Goal: Find specific page/section: Find specific page/section

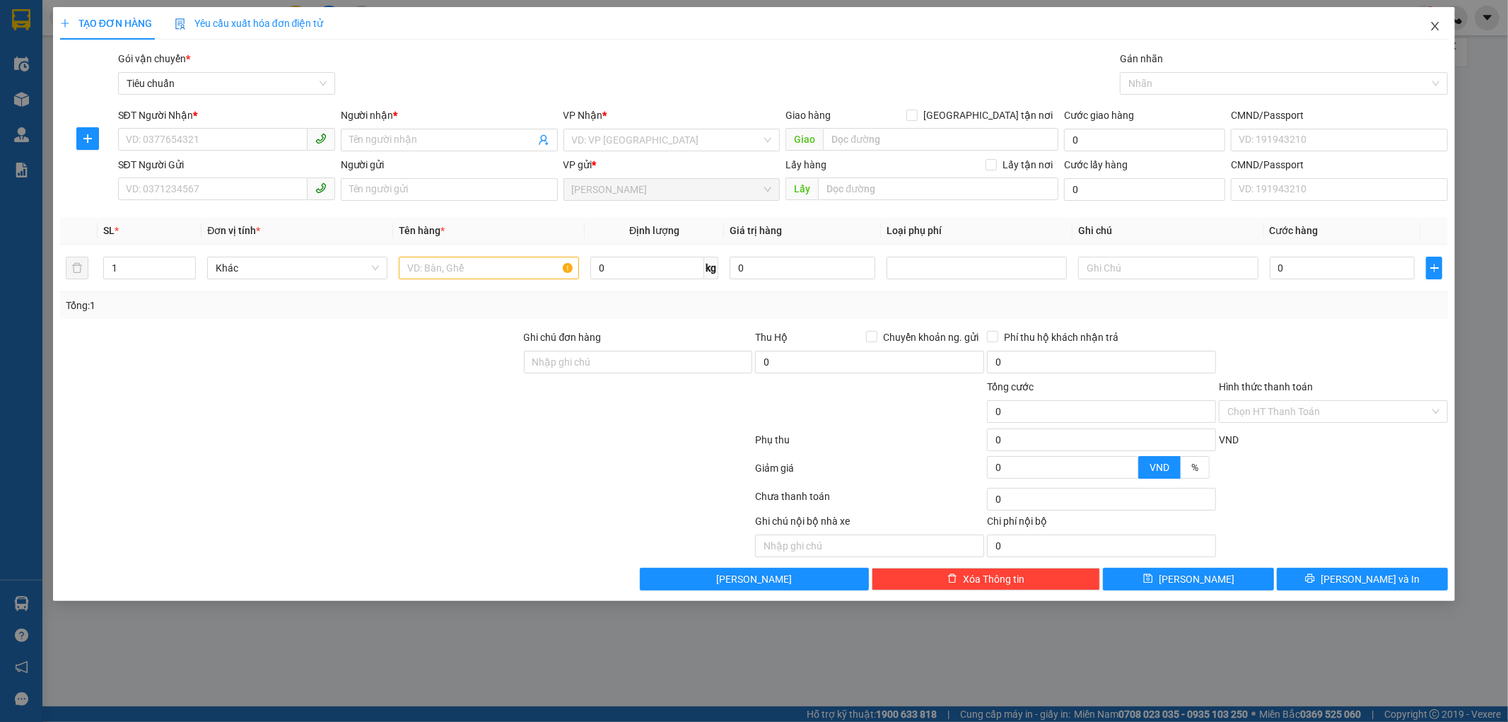
click at [1437, 22] on icon "close" at bounding box center [1434, 26] width 11 height 11
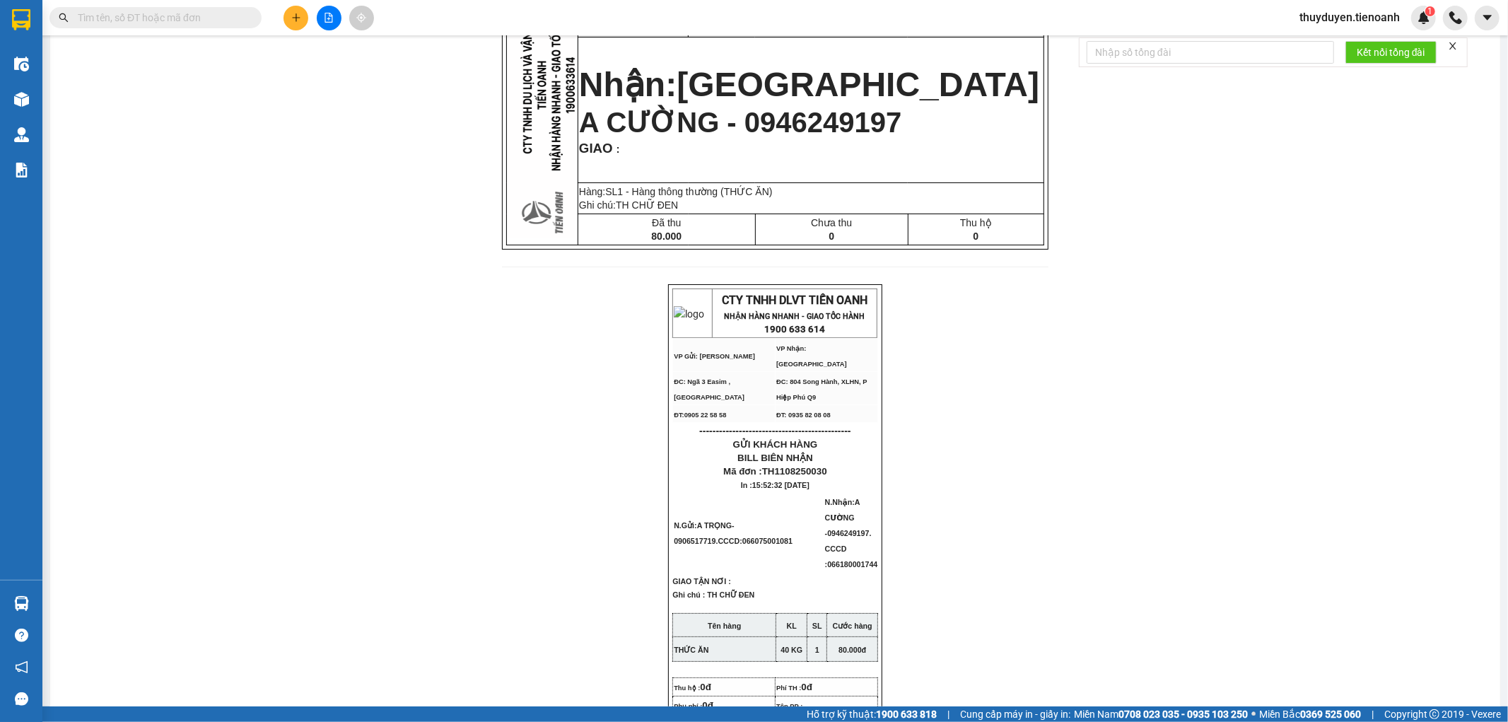
scroll to position [157, 0]
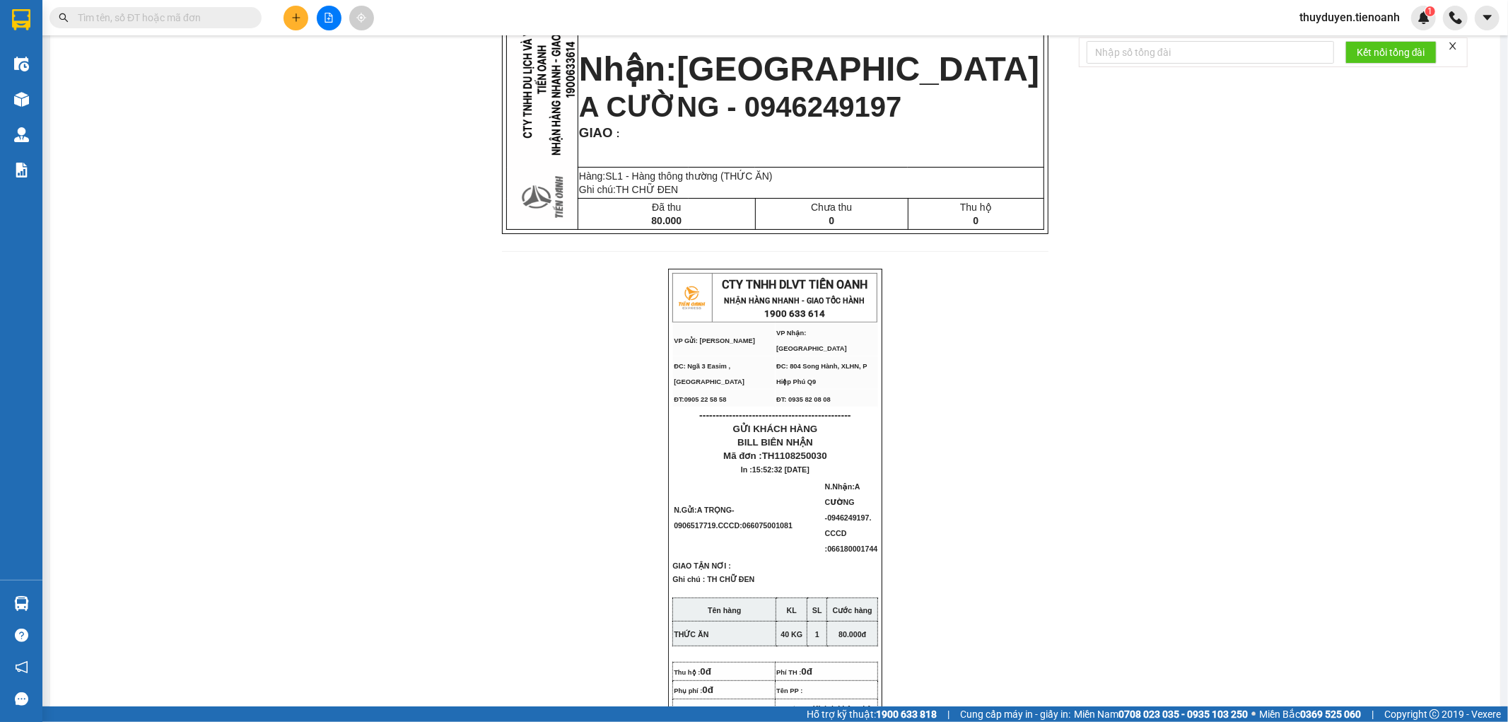
click at [151, 25] on span at bounding box center [155, 17] width 212 height 21
click at [151, 21] on input "text" at bounding box center [161, 18] width 167 height 16
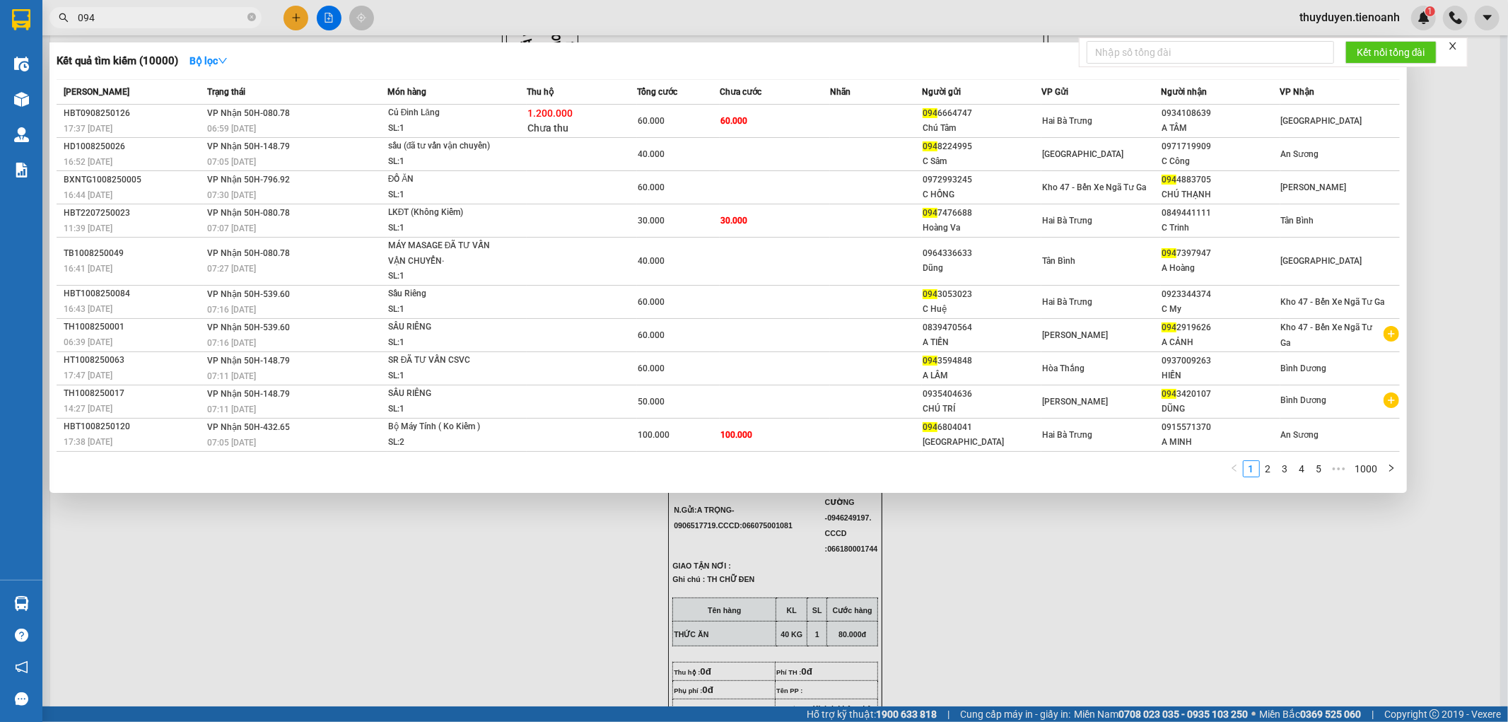
type input "094"
drag, startPoint x: 436, startPoint y: 545, endPoint x: 426, endPoint y: 524, distance: 23.4
click at [435, 544] on div at bounding box center [754, 361] width 1508 height 722
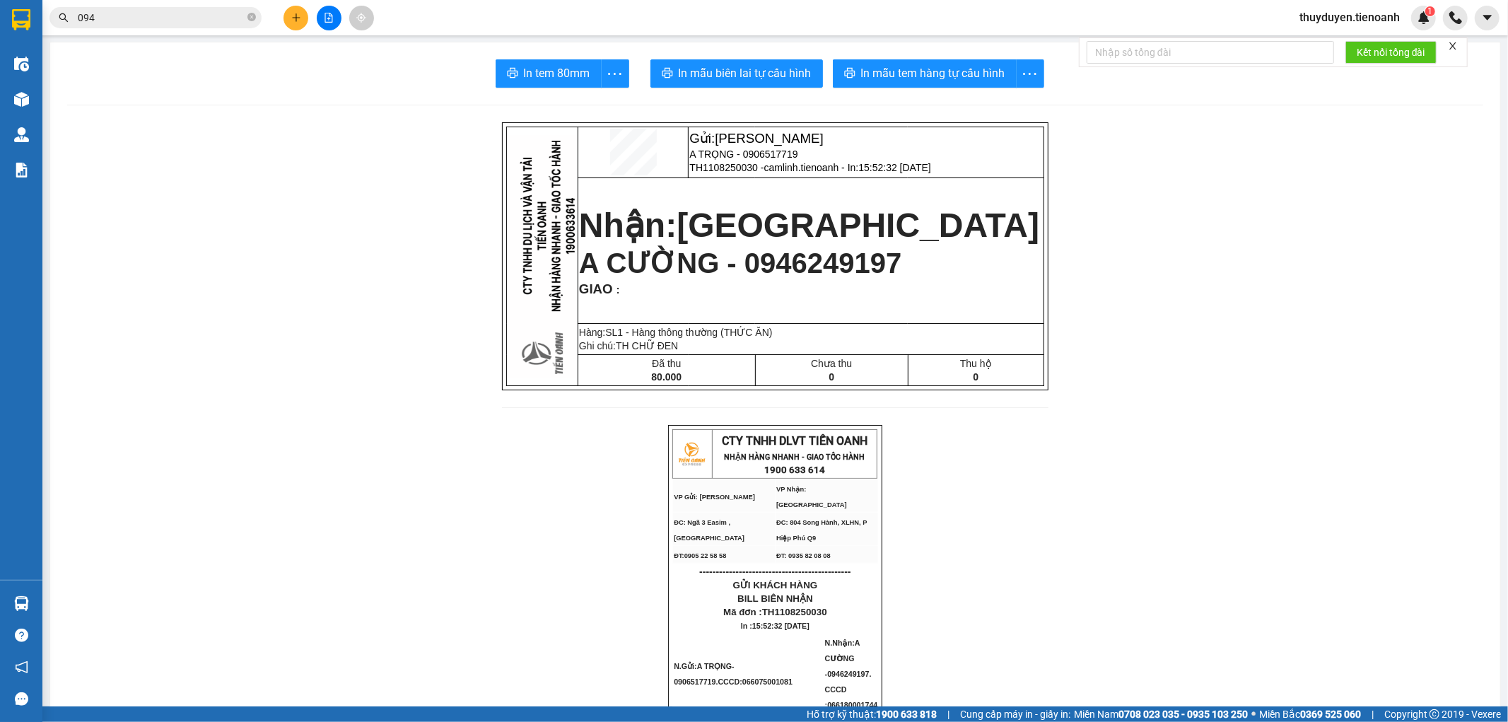
scroll to position [0, 0]
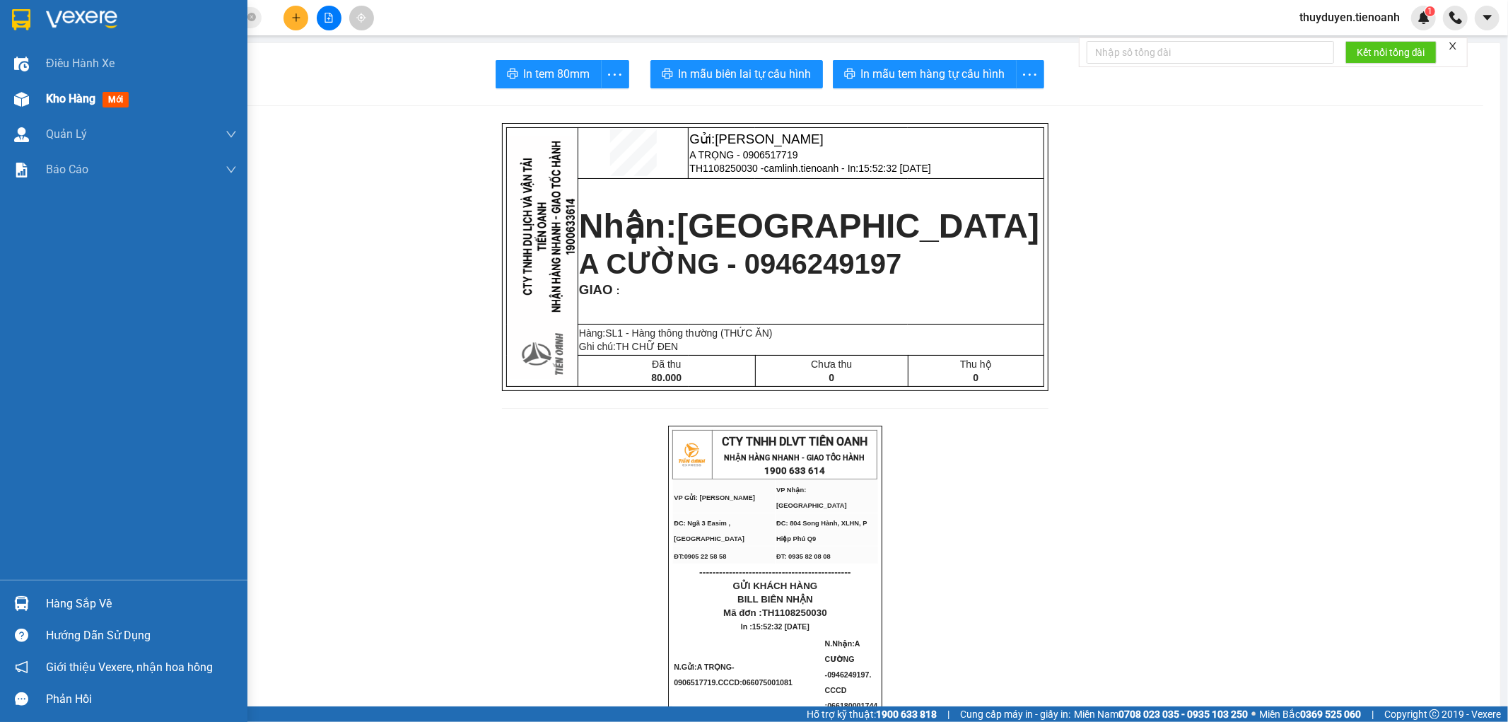
click at [37, 100] on div "Kho hàng mới" at bounding box center [123, 98] width 247 height 35
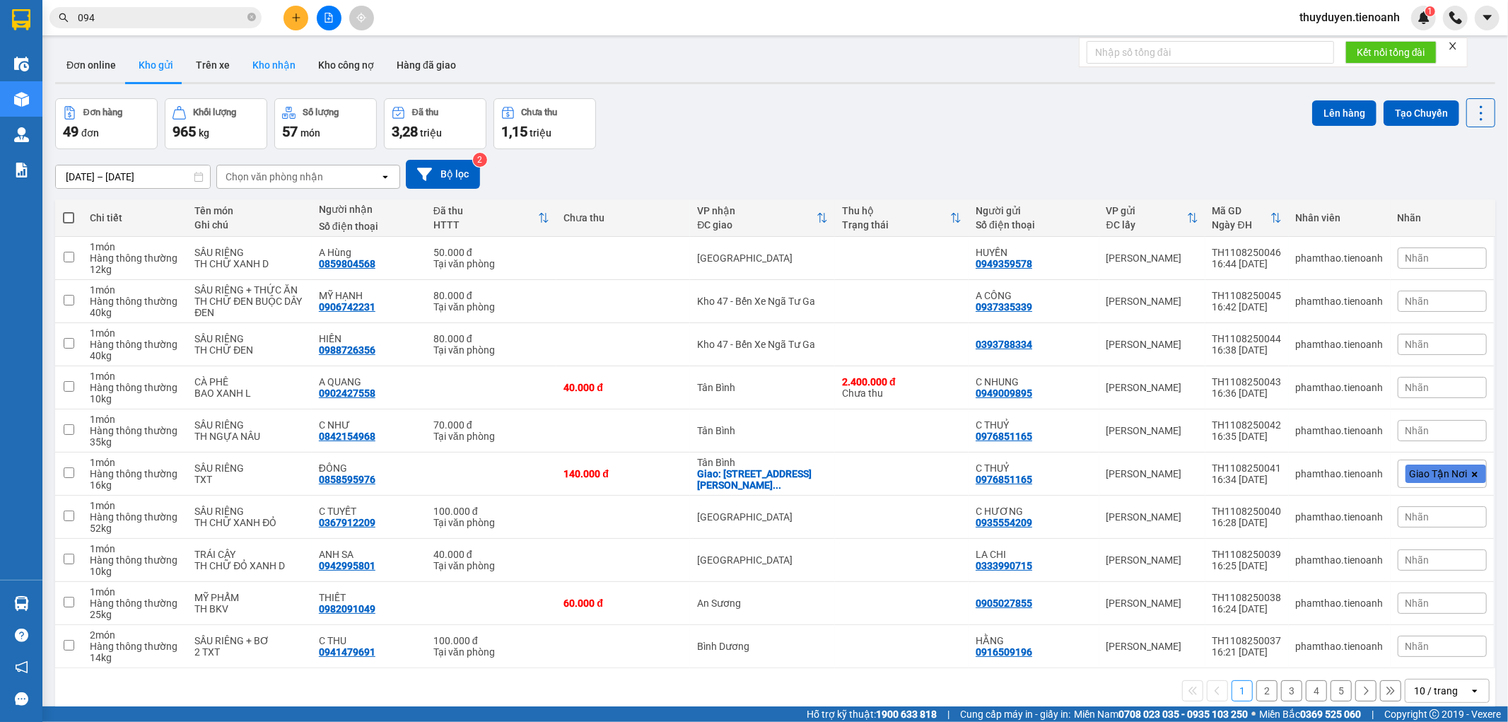
click at [248, 66] on button "Kho nhận" at bounding box center [274, 65] width 66 height 34
